Goal: Task Accomplishment & Management: Manage account settings

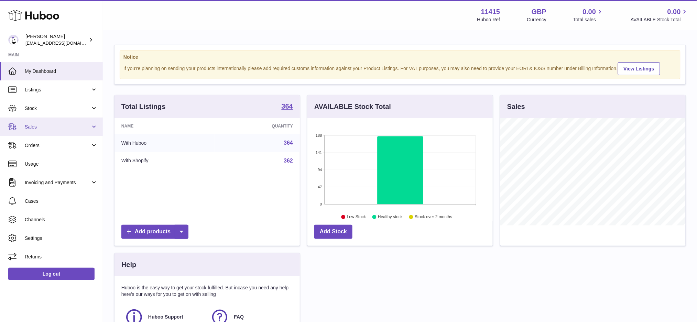
click at [42, 124] on span "Sales" at bounding box center [58, 127] width 66 height 7
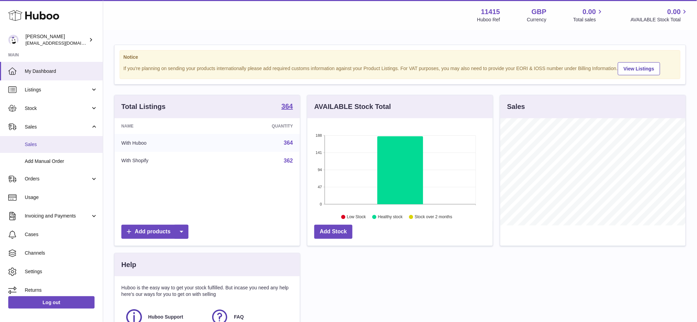
click at [45, 148] on link "Sales" at bounding box center [51, 144] width 103 height 17
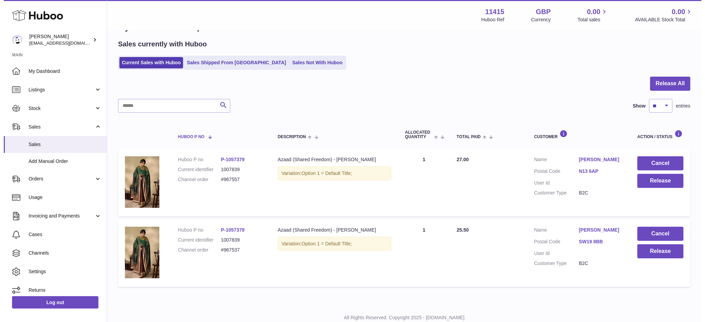
scroll to position [45, 0]
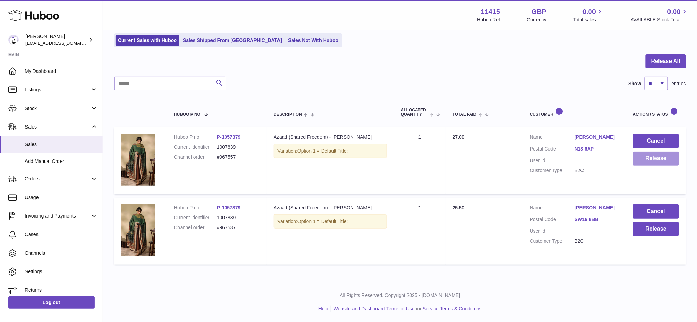
click at [642, 158] on button "Release" at bounding box center [656, 159] width 46 height 14
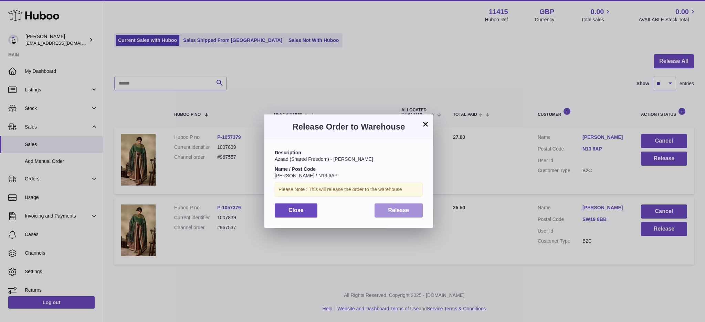
click at [394, 211] on span "Release" at bounding box center [398, 210] width 21 height 6
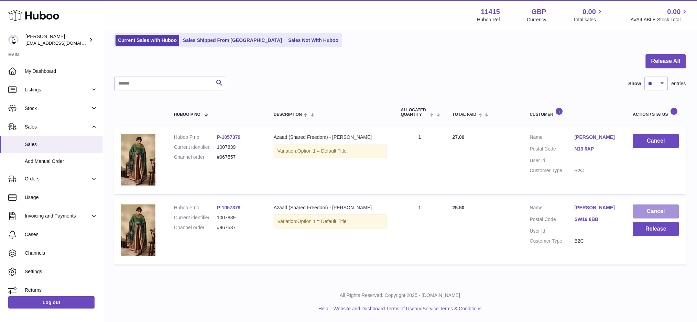
click at [654, 210] on button "Cancel" at bounding box center [656, 212] width 46 height 14
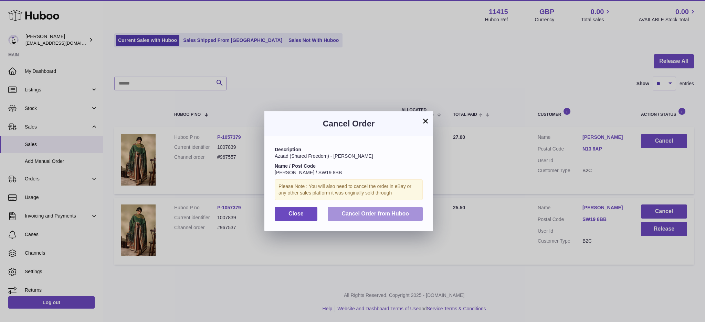
click at [367, 213] on span "Cancel Order from Huboo" at bounding box center [374, 214] width 67 height 6
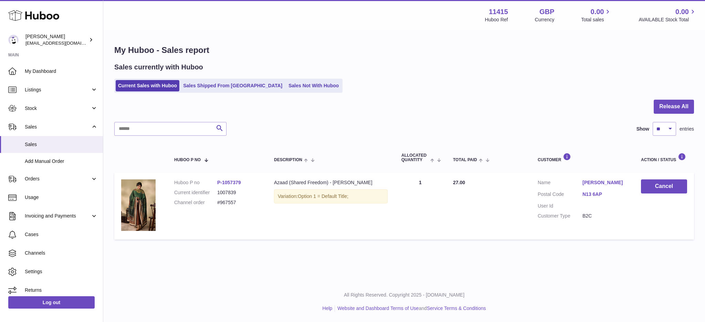
scroll to position [0, 0]
click at [62, 87] on span "Listings" at bounding box center [58, 90] width 66 height 7
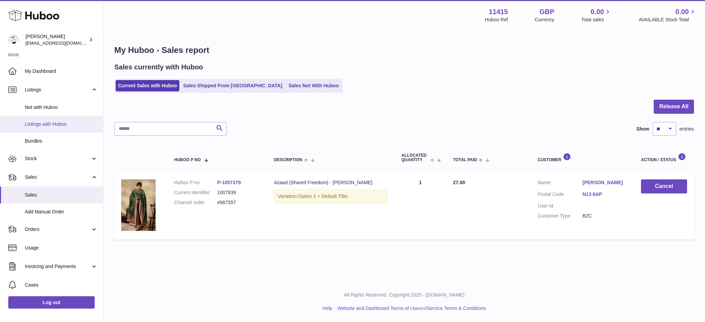
click at [56, 123] on span "Listings with Huboo" at bounding box center [61, 124] width 73 height 7
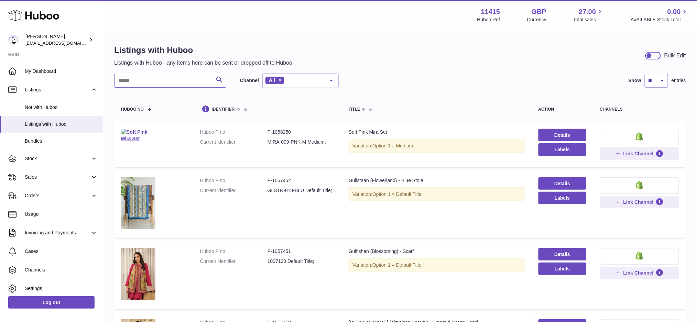
click at [154, 80] on input "text" at bounding box center [170, 81] width 112 height 14
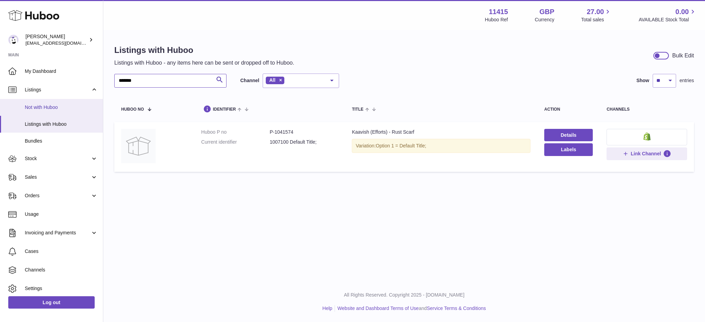
type input "*******"
click at [52, 108] on span "Not with Huboo" at bounding box center [61, 107] width 73 height 7
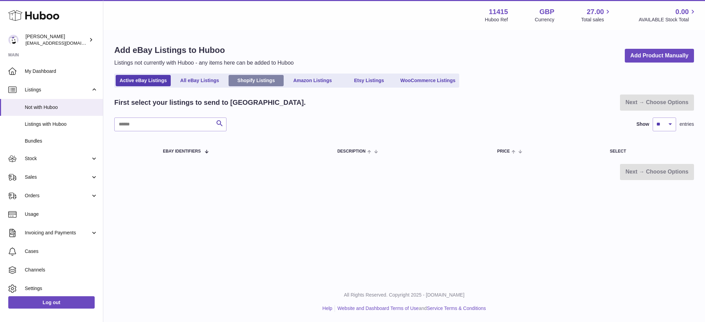
click at [250, 82] on link "Shopify Listings" at bounding box center [255, 80] width 55 height 11
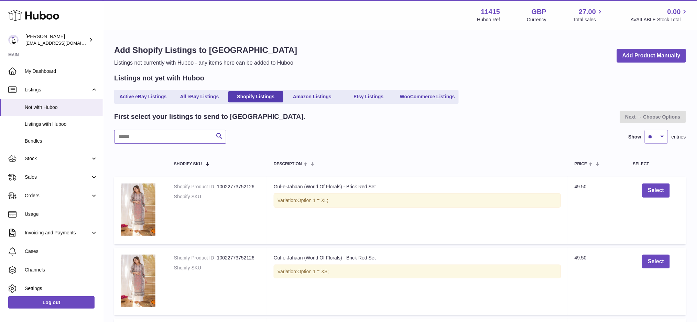
click at [142, 132] on input "text" at bounding box center [170, 137] width 112 height 14
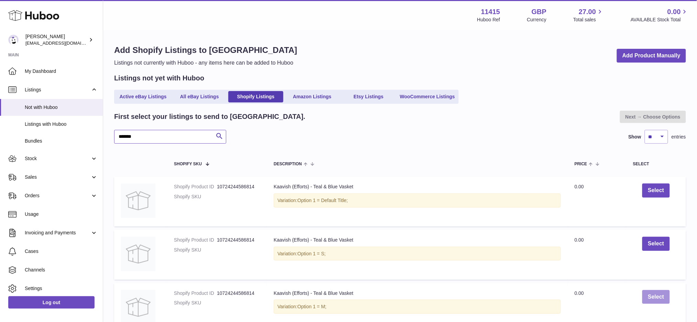
type input "*******"
click at [654, 299] on button "Select" at bounding box center [656, 297] width 27 height 14
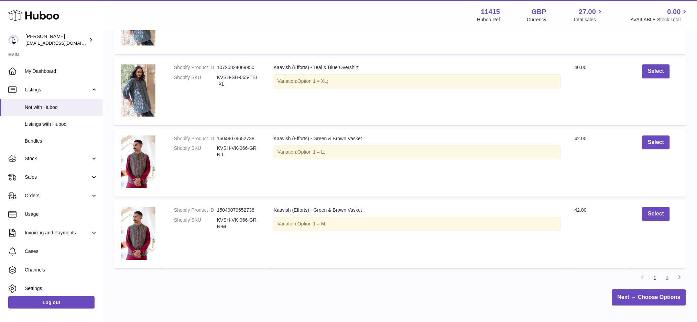
scroll to position [582, 0]
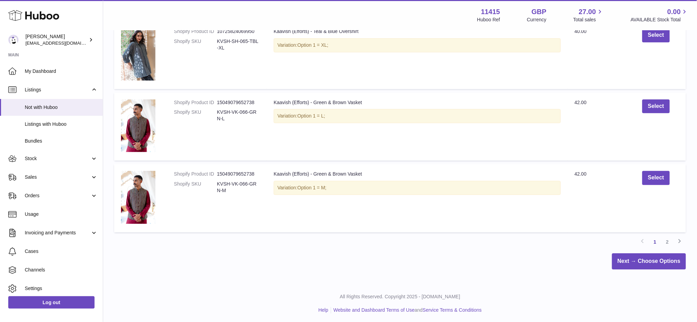
drag, startPoint x: 671, startPoint y: 241, endPoint x: 666, endPoint y: 241, distance: 4.1
click at [670, 241] on link "2" at bounding box center [668, 242] width 12 height 12
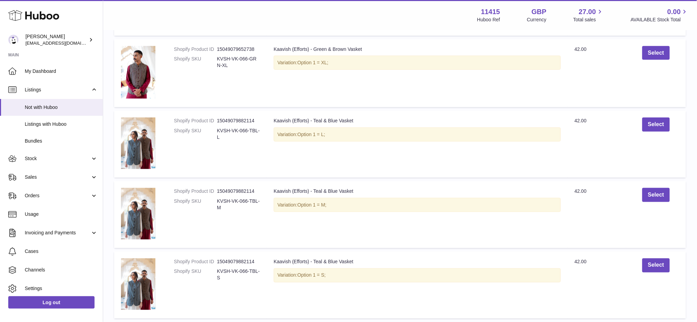
scroll to position [214, 0]
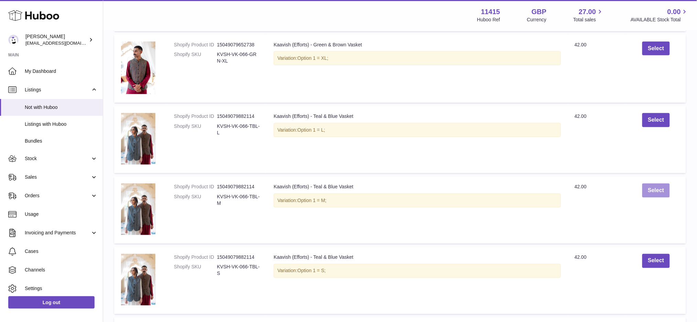
click at [654, 193] on button "Select" at bounding box center [656, 191] width 27 height 14
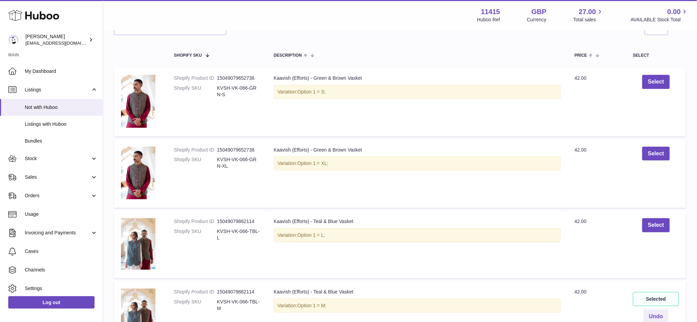
scroll to position [0, 0]
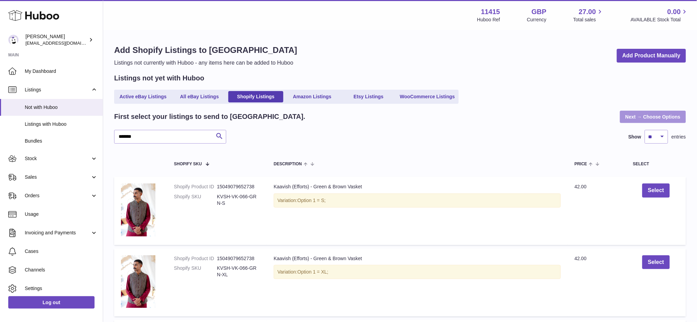
click at [624, 115] on link "Next → Choose Options" at bounding box center [653, 117] width 66 height 12
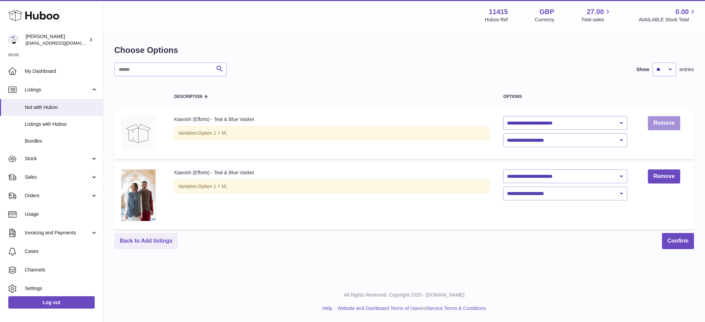
click at [662, 124] on link "Remove" at bounding box center [663, 123] width 32 height 14
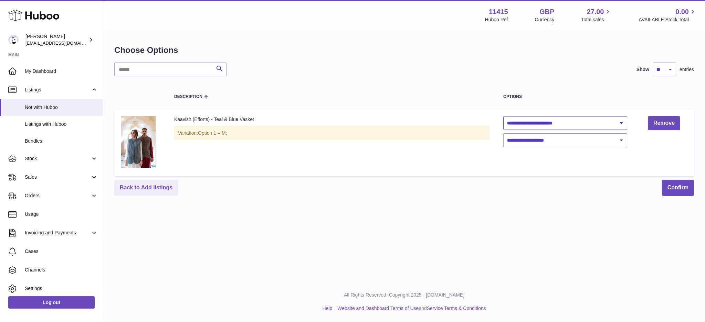
click at [590, 127] on select "**********" at bounding box center [565, 123] width 124 height 14
select select "********"
click at [503, 116] on select "**********" at bounding box center [565, 123] width 124 height 14
click at [547, 139] on select "**********" at bounding box center [565, 140] width 124 height 14
select select "****"
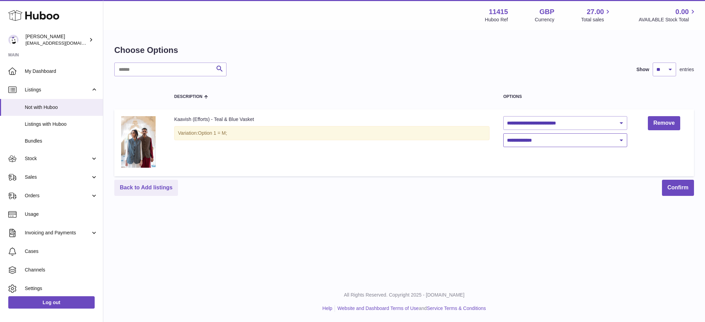
click at [503, 133] on select "**********" at bounding box center [565, 140] width 124 height 14
click at [680, 184] on button "Confirm" at bounding box center [678, 188] width 32 height 16
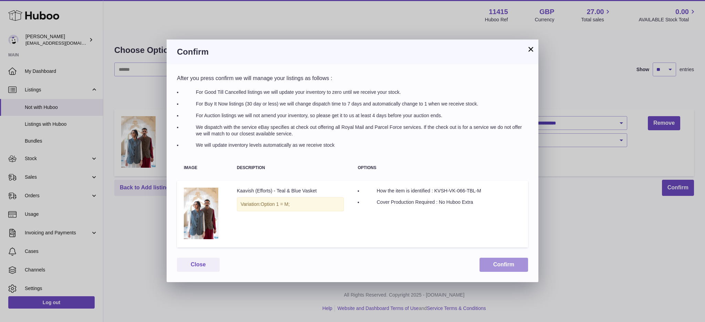
click at [511, 263] on button "Confirm" at bounding box center [503, 265] width 49 height 14
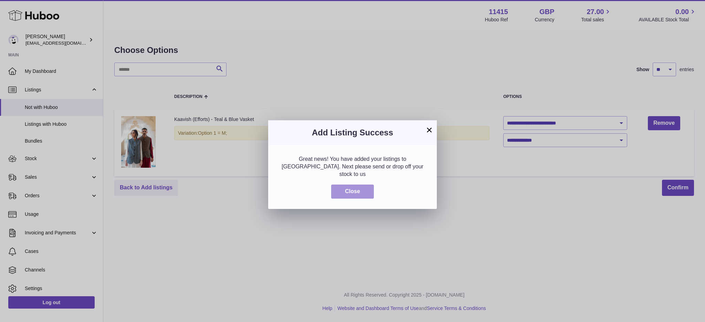
click at [352, 186] on button "Close" at bounding box center [352, 192] width 43 height 14
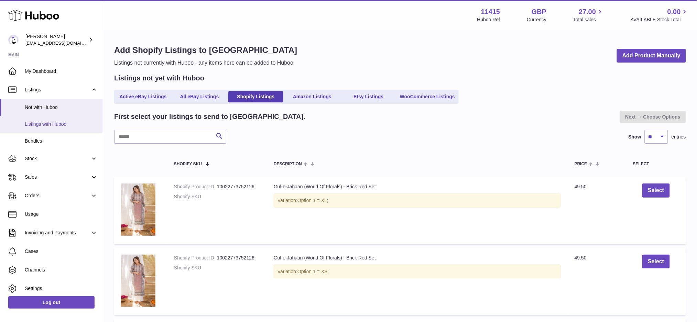
click at [65, 125] on span "Listings with Huboo" at bounding box center [61, 124] width 73 height 7
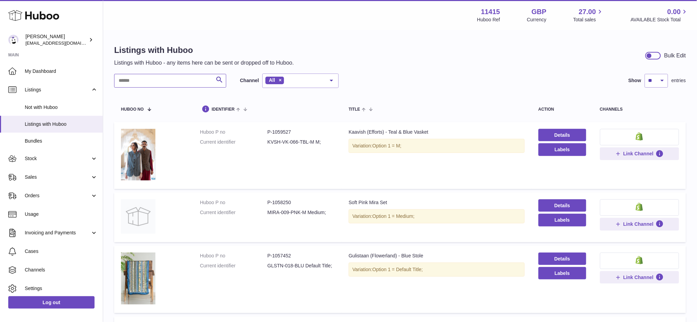
click at [158, 82] on input "text" at bounding box center [170, 81] width 112 height 14
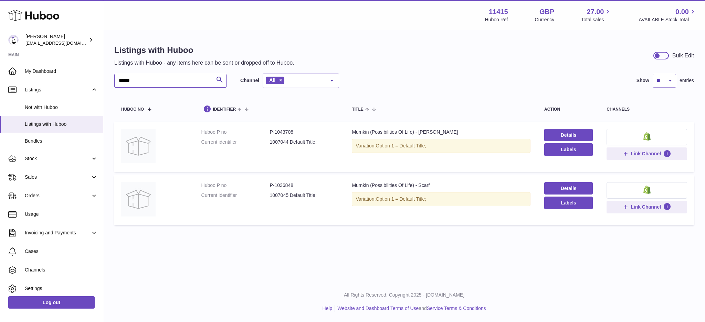
drag, startPoint x: 127, startPoint y: 82, endPoint x: 113, endPoint y: 82, distance: 13.8
click at [113, 82] on div "Listings with Huboo Listings with Huboo - any items here can be sent or dropped…" at bounding box center [403, 137] width 601 height 212
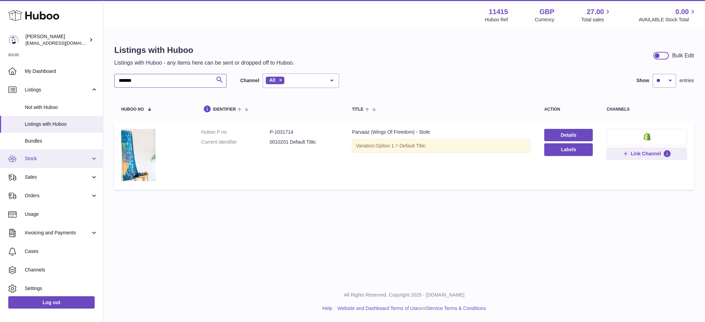
type input "*******"
click at [59, 159] on span "Stock" at bounding box center [58, 159] width 66 height 7
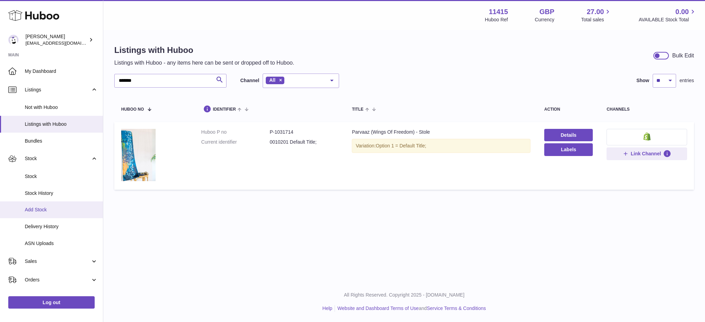
click at [52, 212] on span "Add Stock" at bounding box center [61, 210] width 73 height 7
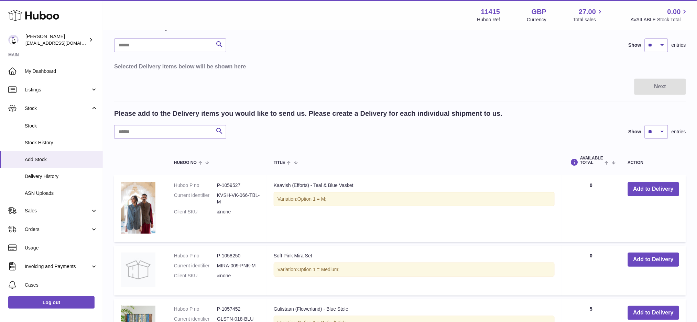
scroll to position [46, 0]
click at [652, 187] on button "Add to Delivery" at bounding box center [653, 189] width 51 height 14
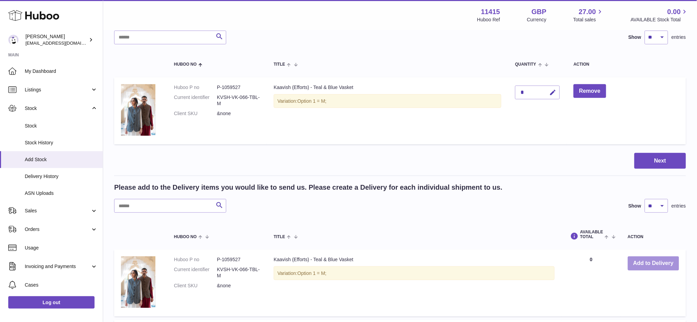
scroll to position [0, 0]
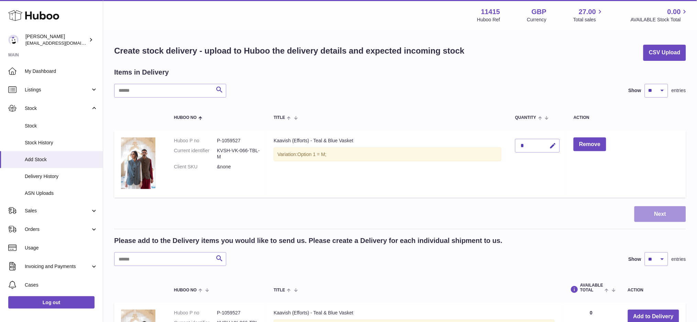
click at [661, 214] on button "Next" at bounding box center [661, 214] width 52 height 16
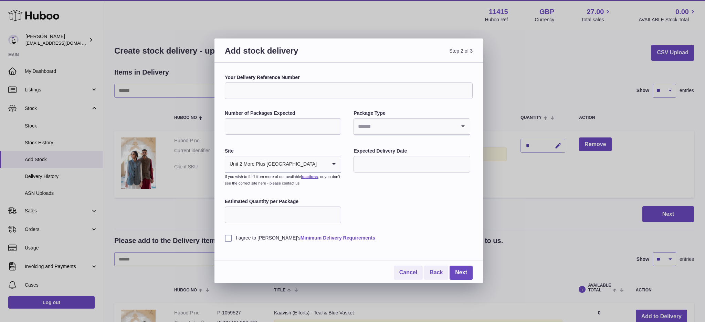
click at [299, 92] on input "Your Delivery Reference Number" at bounding box center [349, 91] width 248 height 17
type input "******"
click at [264, 131] on input "Number of Packages Expected" at bounding box center [283, 126] width 116 height 17
type input "*"
click at [403, 122] on input "Search for option" at bounding box center [405, 127] width 102 height 16
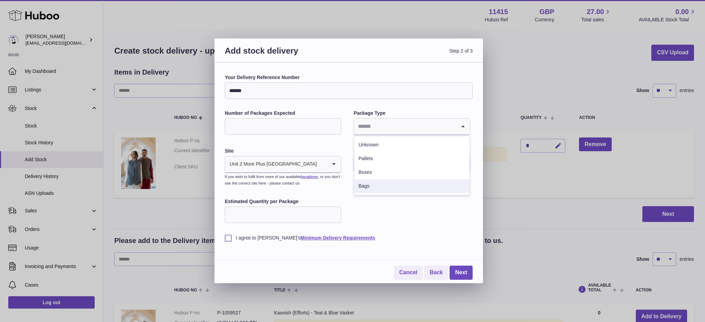
click at [367, 184] on li "Bags" at bounding box center [411, 187] width 115 height 14
click at [365, 163] on input "text" at bounding box center [411, 164] width 116 height 17
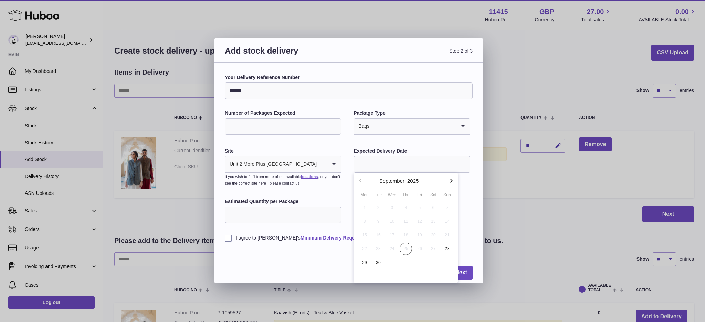
click at [387, 125] on input "Search for option" at bounding box center [413, 127] width 86 height 16
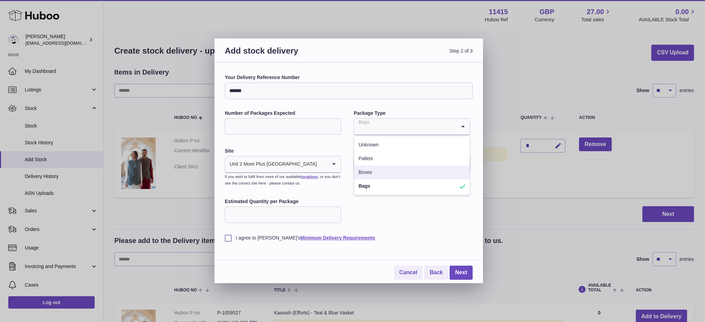
click at [376, 171] on li "Boxes" at bounding box center [411, 173] width 115 height 14
click at [383, 156] on input "text" at bounding box center [411, 164] width 116 height 17
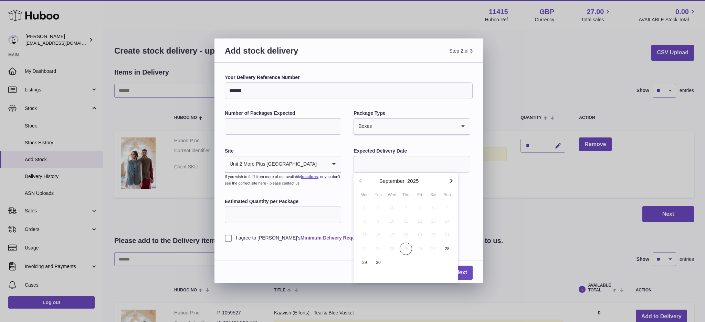
click at [451, 182] on icon "button" at bounding box center [451, 181] width 8 height 8
click at [394, 208] on span "1" at bounding box center [392, 208] width 12 height 12
type input "**********"
click at [278, 215] on input "Estimated Quantity per Package" at bounding box center [283, 215] width 116 height 17
type input "*"
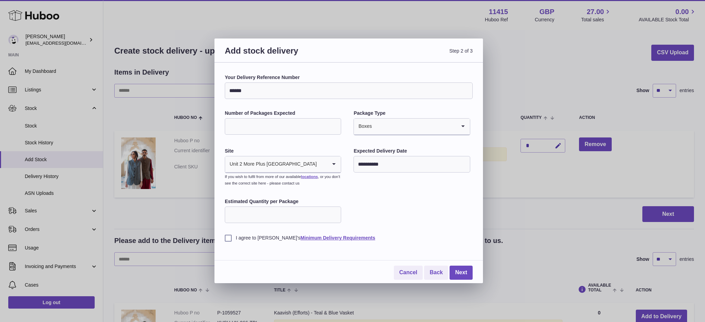
click at [394, 218] on div "**********" at bounding box center [349, 157] width 248 height 167
click at [228, 240] on label "I agree to Huboo's Minimum Delivery Requirements" at bounding box center [349, 238] width 248 height 7
click at [461, 275] on link "Next" at bounding box center [460, 273] width 23 height 14
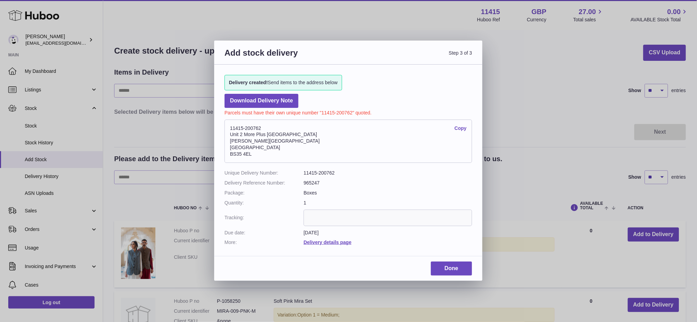
click at [466, 129] on link "Copy" at bounding box center [461, 128] width 12 height 7
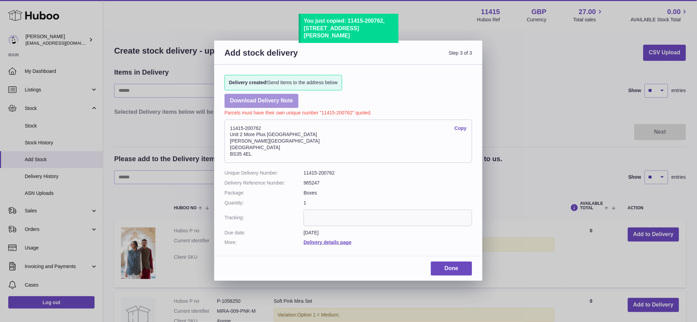
click at [266, 97] on link "Download Delivery Note" at bounding box center [262, 101] width 74 height 14
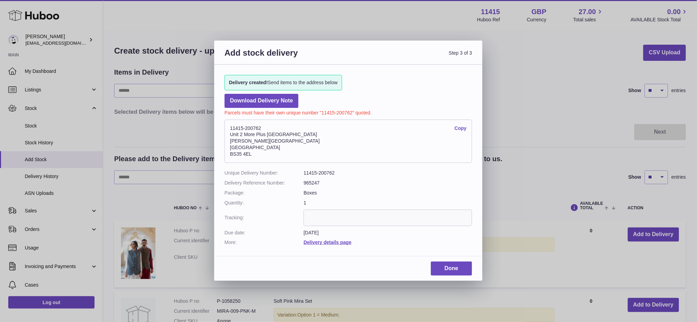
click at [459, 127] on link "Copy" at bounding box center [461, 128] width 12 height 7
click at [466, 262] on link "Done" at bounding box center [451, 269] width 41 height 14
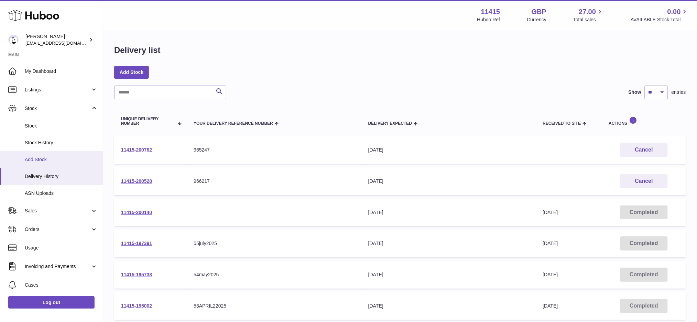
click at [51, 161] on span "Add Stock" at bounding box center [61, 160] width 73 height 7
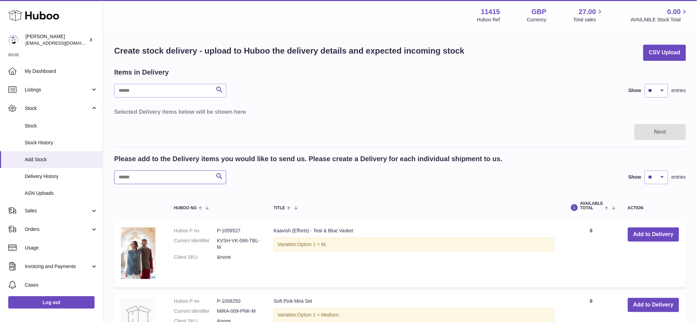
click at [167, 178] on input "text" at bounding box center [170, 178] width 112 height 14
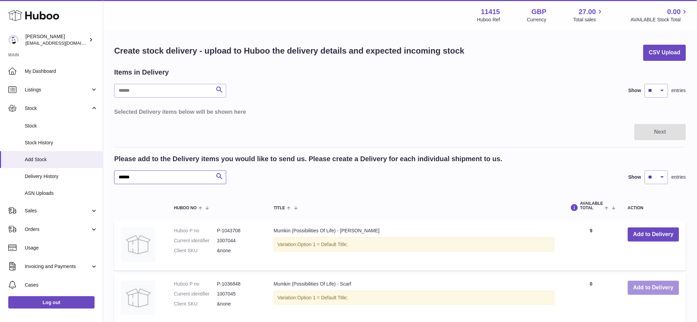
type input "******"
click at [650, 286] on button "Add to Delivery" at bounding box center [653, 288] width 51 height 14
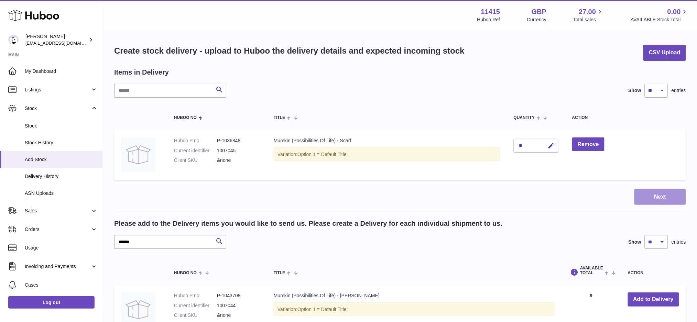
click at [648, 192] on button "Next" at bounding box center [661, 197] width 52 height 16
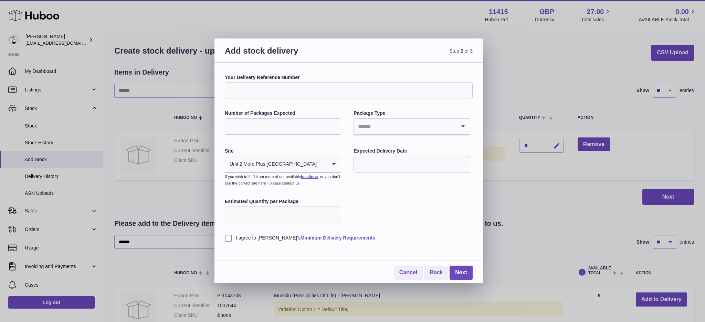
click at [340, 92] on input "Your Delivery Reference Number" at bounding box center [349, 91] width 248 height 17
click at [301, 88] on input "Your Delivery Reference Number" at bounding box center [349, 91] width 248 height 17
drag, startPoint x: 300, startPoint y: 89, endPoint x: 213, endPoint y: 92, distance: 86.4
click at [213, 92] on div "Add stock delivery Step 2 of 3 Your Delivery Reference Number ****** Number of …" at bounding box center [352, 161] width 705 height 322
type input "******"
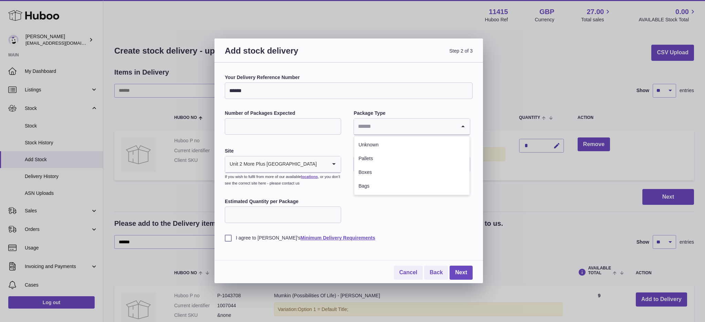
click at [388, 126] on input "Search for option" at bounding box center [405, 127] width 102 height 16
click at [375, 176] on li "Boxes" at bounding box center [411, 173] width 115 height 14
click at [298, 127] on input "Number of Packages Expected" at bounding box center [283, 126] width 116 height 17
type input "*"
click at [393, 229] on div "I agree to Huboo's Minimum Delivery Requirements" at bounding box center [349, 233] width 248 height 17
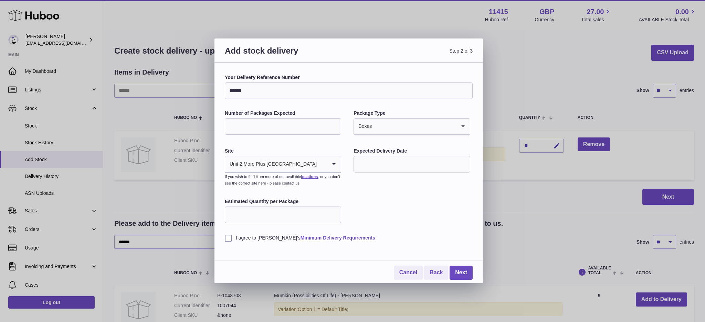
click at [309, 216] on input "Estimated Quantity per Package" at bounding box center [283, 215] width 116 height 17
type input "*"
click at [383, 216] on div "Your Delivery Reference Number ****** Number of Packages Expected * Package Typ…" at bounding box center [349, 157] width 248 height 167
click at [388, 165] on input "text" at bounding box center [411, 164] width 116 height 17
click at [379, 264] on span "30" at bounding box center [378, 263] width 12 height 12
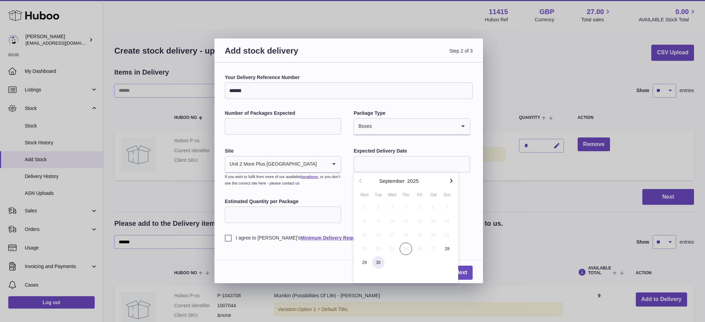
type input "**********"
drag, startPoint x: 228, startPoint y: 239, endPoint x: 334, endPoint y: 256, distance: 107.4
click at [228, 239] on label "I agree to Huboo's Minimum Delivery Requirements" at bounding box center [349, 238] width 248 height 7
click at [466, 273] on link "Next" at bounding box center [460, 273] width 23 height 14
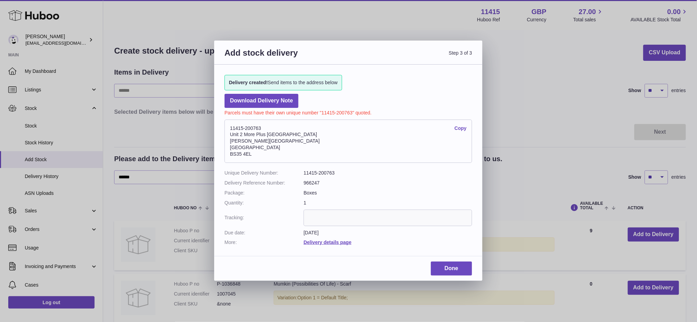
click at [459, 127] on link "Copy" at bounding box center [461, 128] width 12 height 7
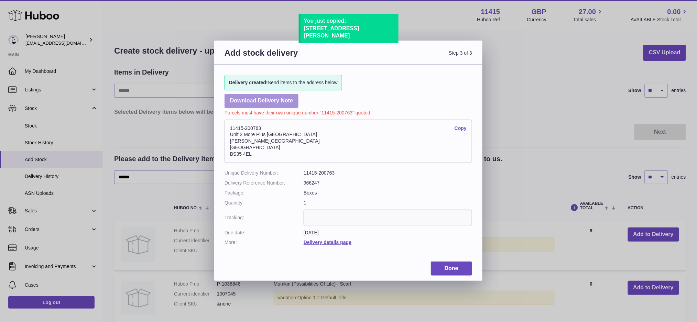
click at [279, 102] on link "Download Delivery Note" at bounding box center [262, 101] width 74 height 14
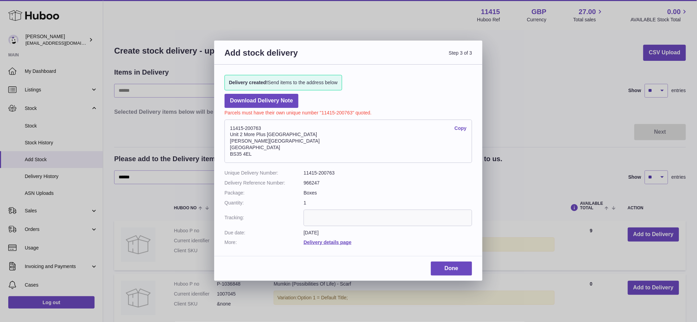
click at [456, 125] on link "Copy" at bounding box center [461, 128] width 12 height 7
click at [449, 268] on link "Done" at bounding box center [451, 269] width 41 height 14
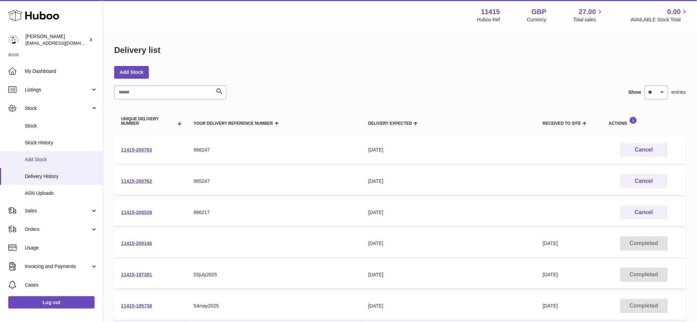
click at [39, 157] on span "Add Stock" at bounding box center [61, 160] width 73 height 7
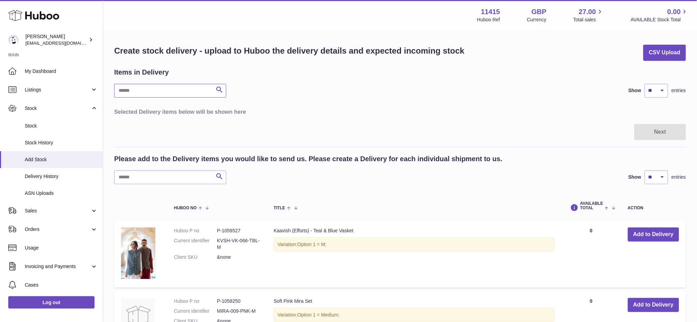
click at [151, 96] on input "text" at bounding box center [170, 91] width 112 height 14
type input "*******"
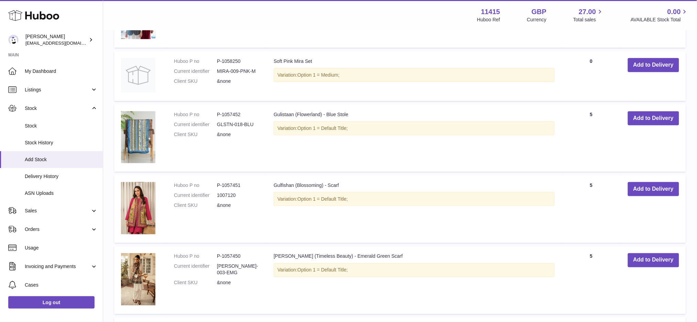
scroll to position [46, 0]
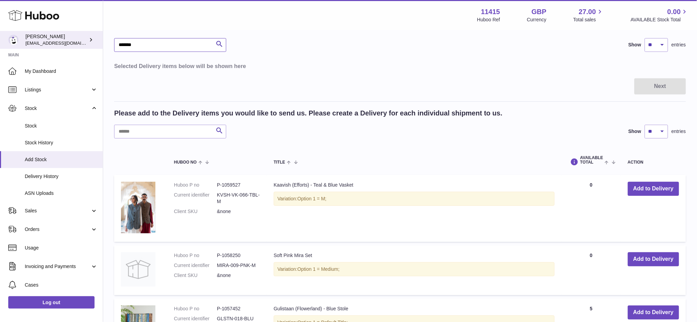
drag, startPoint x: 139, startPoint y: 48, endPoint x: 72, endPoint y: 48, distance: 67.4
click at [138, 132] on input "text" at bounding box center [170, 132] width 112 height 14
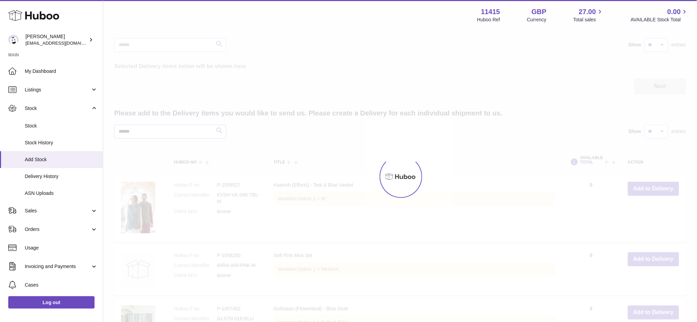
scroll to position [39, 0]
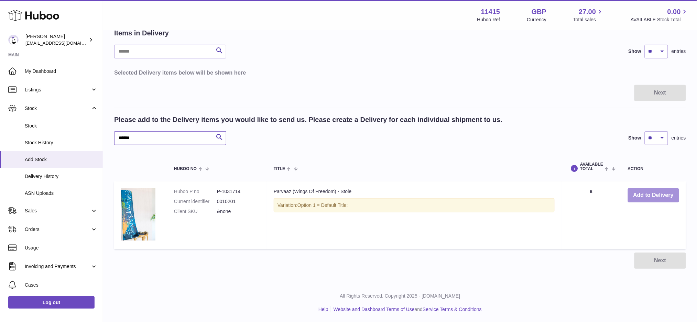
type input "******"
click at [651, 196] on button "Add to Delivery" at bounding box center [653, 196] width 51 height 14
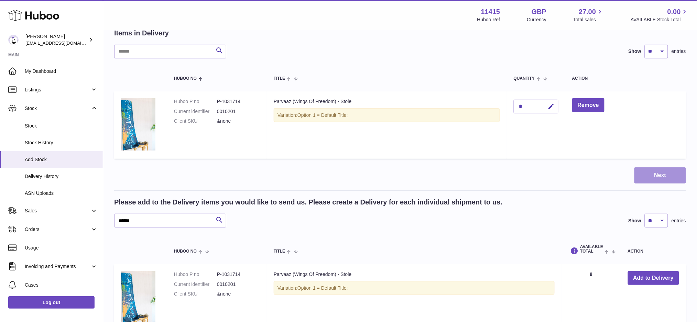
click at [666, 172] on button "Next" at bounding box center [661, 176] width 52 height 16
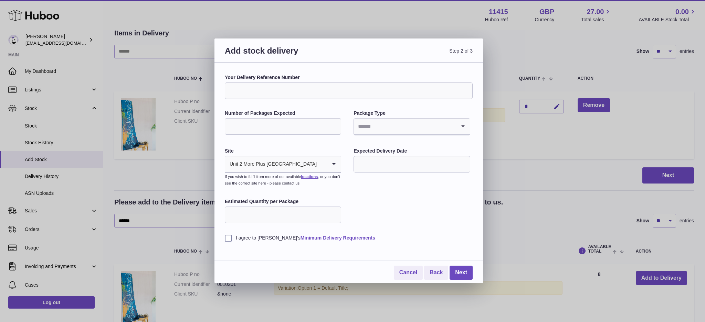
click at [302, 86] on input "Your Delivery Reference Number" at bounding box center [349, 91] width 248 height 17
paste input "******"
type input "******"
click at [285, 128] on input "Number of Packages Expected" at bounding box center [283, 126] width 116 height 17
type input "*"
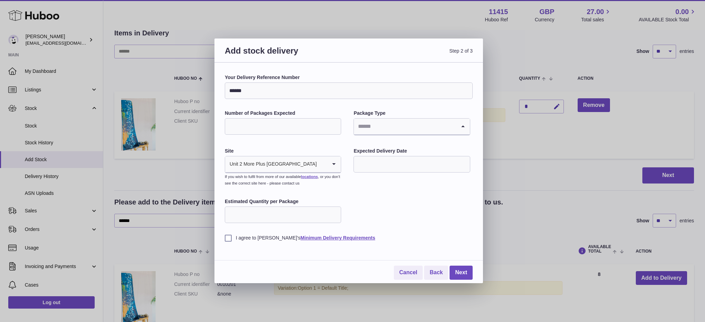
click at [395, 126] on input "Search for option" at bounding box center [405, 127] width 102 height 16
click at [379, 175] on li "Boxes" at bounding box center [411, 173] width 115 height 14
click at [378, 167] on input "text" at bounding box center [411, 164] width 116 height 17
click at [381, 260] on span "30" at bounding box center [378, 263] width 12 height 12
type input "**********"
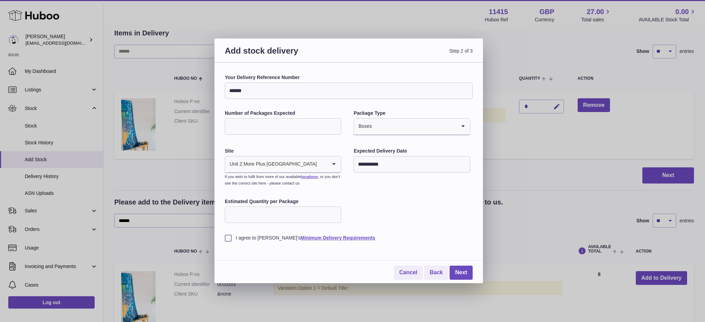
click at [259, 225] on div "I agree to [PERSON_NAME]'s Minimum Delivery Requirements" at bounding box center [349, 233] width 248 height 17
click at [258, 218] on input "Estimated Quantity per Package" at bounding box center [283, 215] width 116 height 17
type input "*"
click at [229, 237] on label "I agree to [PERSON_NAME]'s Minimum Delivery Requirements" at bounding box center [349, 238] width 248 height 7
click at [460, 274] on link "Next" at bounding box center [460, 273] width 23 height 14
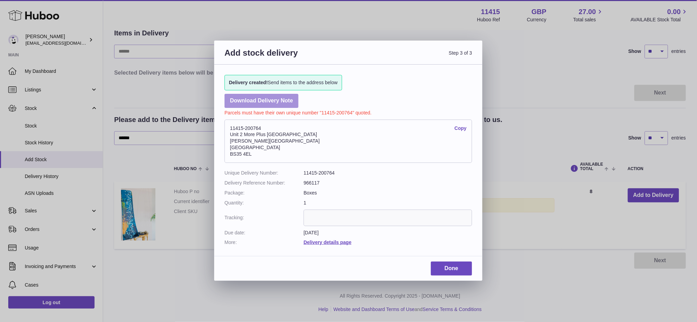
click at [264, 103] on link "Download Delivery Note" at bounding box center [262, 101] width 74 height 14
click at [460, 130] on link "Copy" at bounding box center [461, 128] width 12 height 7
drag, startPoint x: 450, startPoint y: 268, endPoint x: 411, endPoint y: 266, distance: 38.6
click at [450, 268] on link "Done" at bounding box center [451, 269] width 41 height 14
